Goal: Transaction & Acquisition: Download file/media

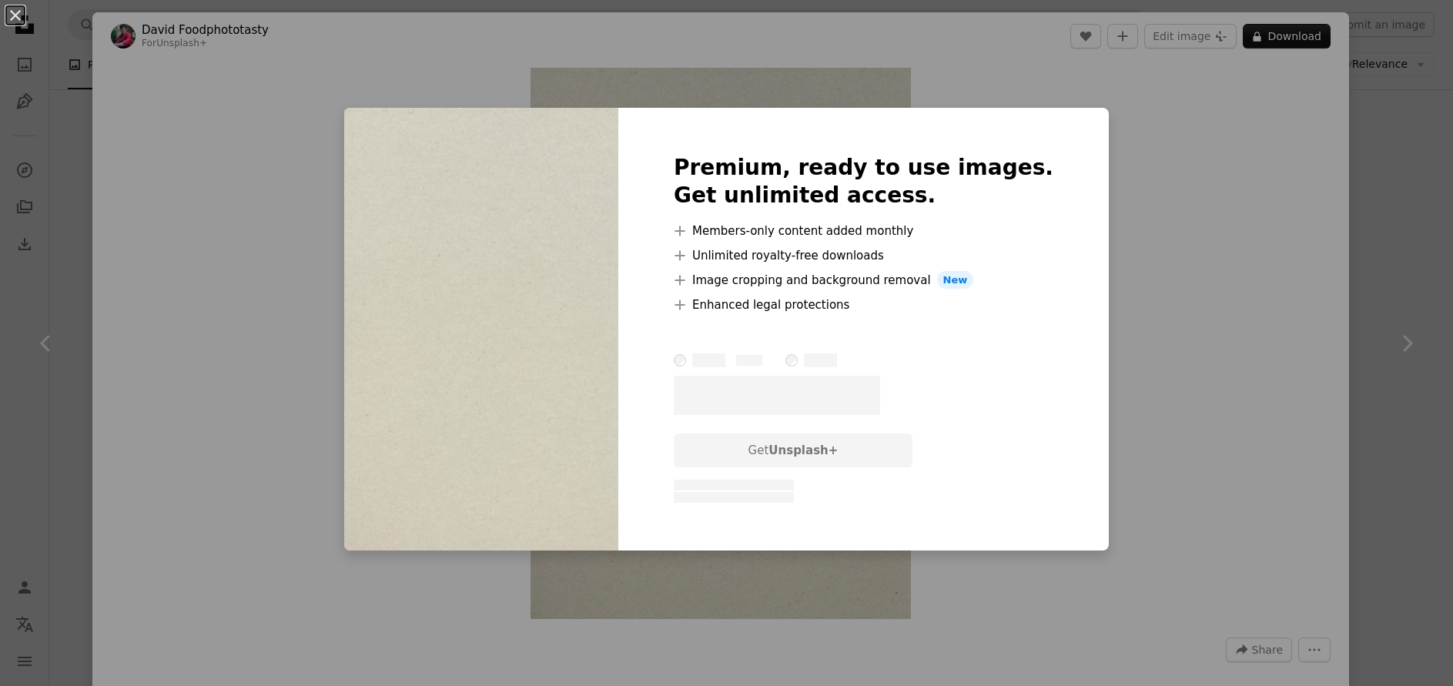
scroll to position [4908, 0]
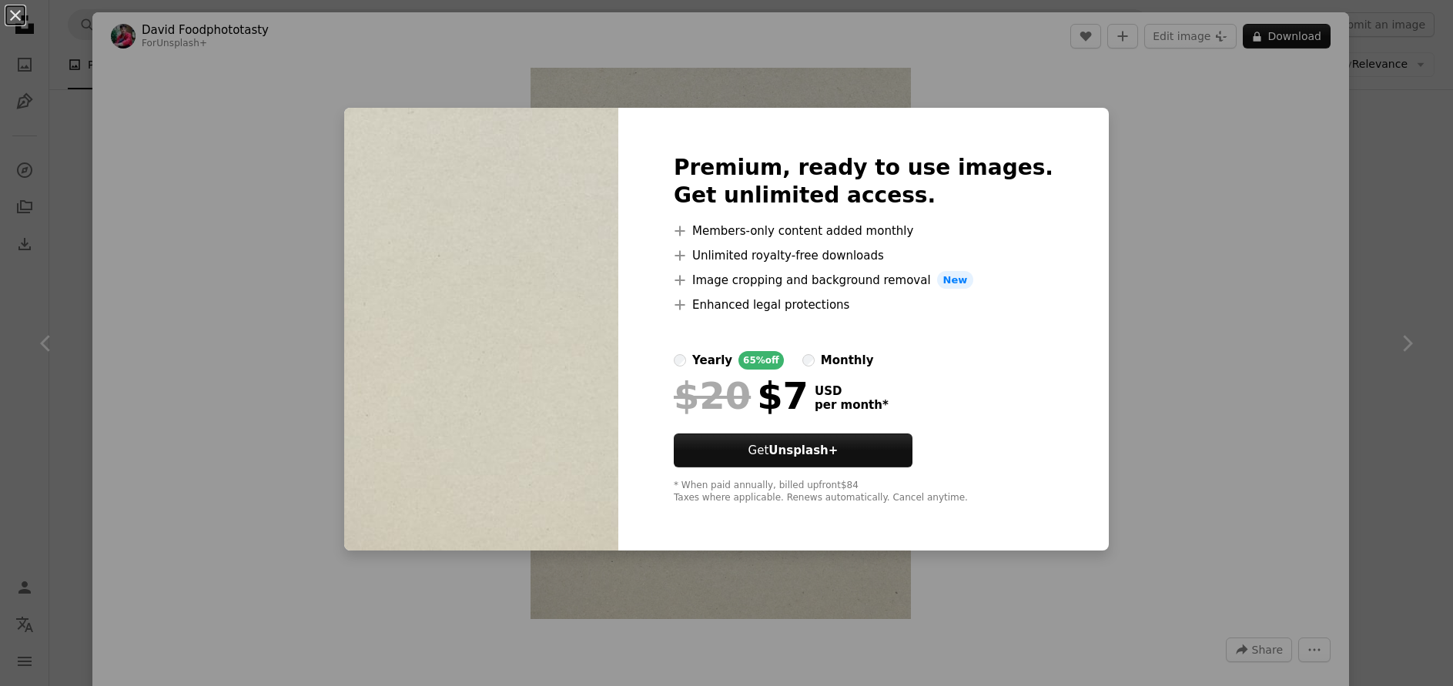
click at [411, 212] on img at bounding box center [481, 329] width 274 height 443
click at [247, 178] on div "An X shape Premium, ready to use images. Get unlimited access. A plus sign Memb…" at bounding box center [726, 343] width 1453 height 686
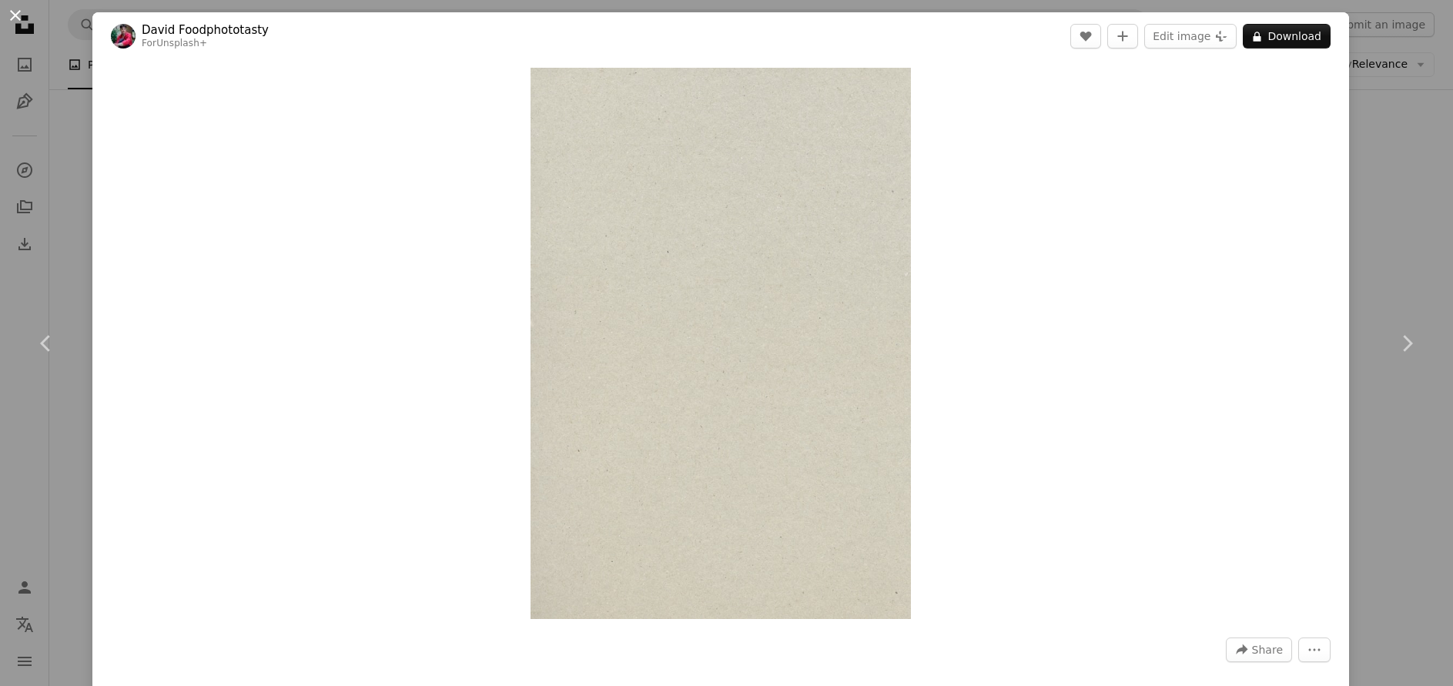
click at [16, 18] on button "An X shape" at bounding box center [15, 15] width 18 height 18
